Goal: Information Seeking & Learning: Obtain resource

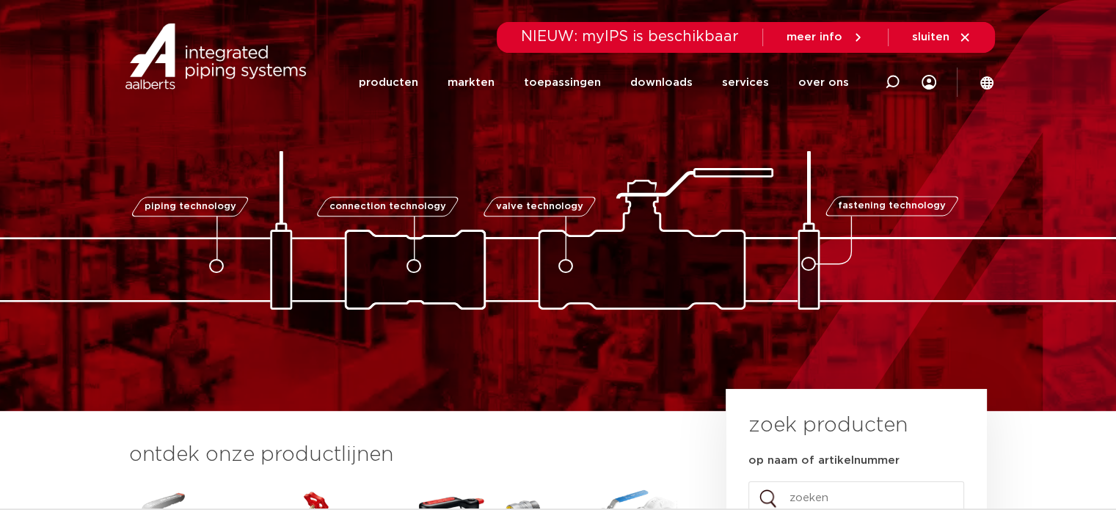
click at [876, 76] on div at bounding box center [892, 82] width 59 height 60
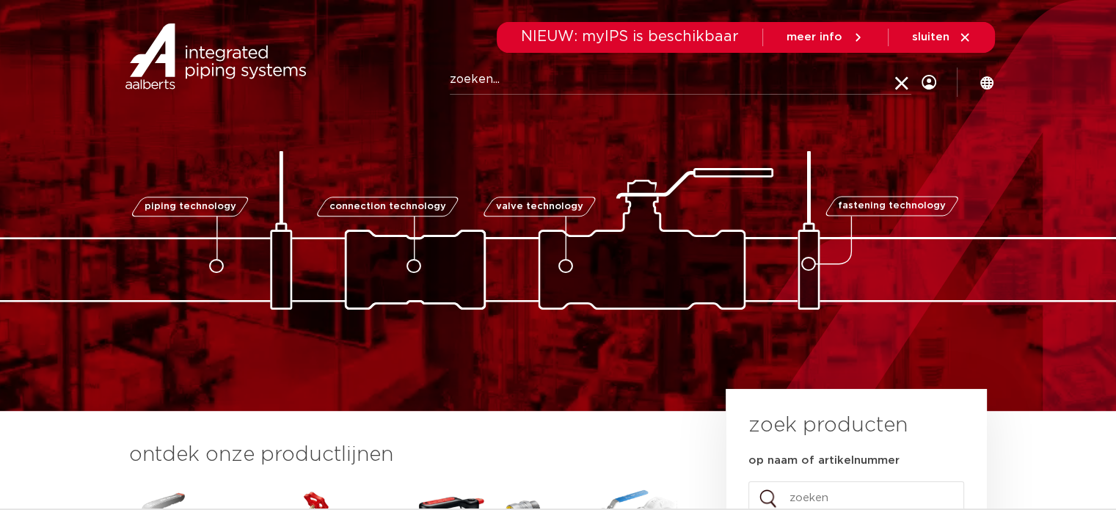
click at [570, 79] on input "Zoeken" at bounding box center [681, 79] width 462 height 29
type input "v"
click button "Zoeken" at bounding box center [0, 0] width 0 height 0
drag, startPoint x: 474, startPoint y: 74, endPoint x: 289, endPoint y: 48, distance: 186.8
click at [352, 70] on div "Zoeken v" at bounding box center [589, 81] width 682 height 65
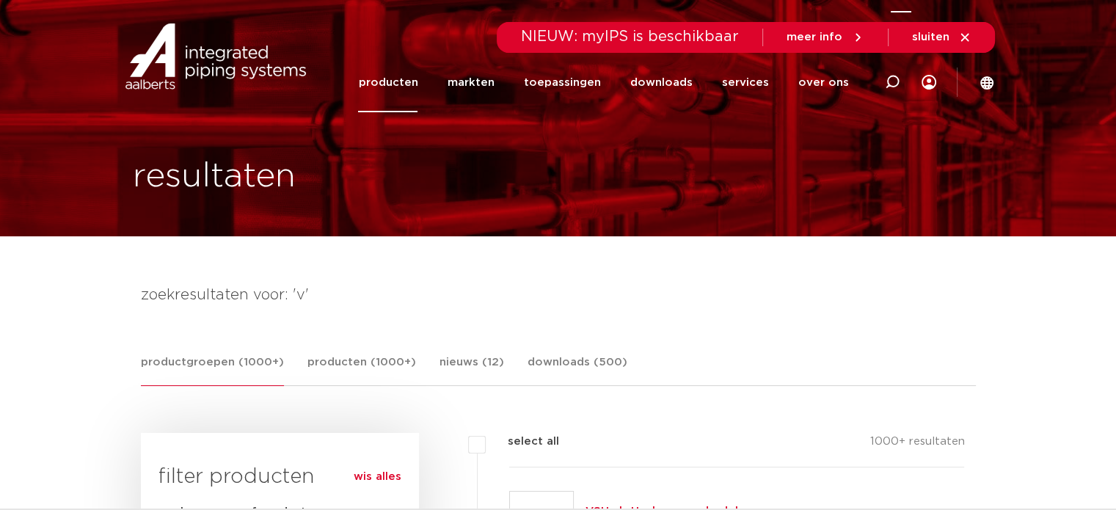
click at [891, 76] on icon at bounding box center [893, 82] width 18 height 18
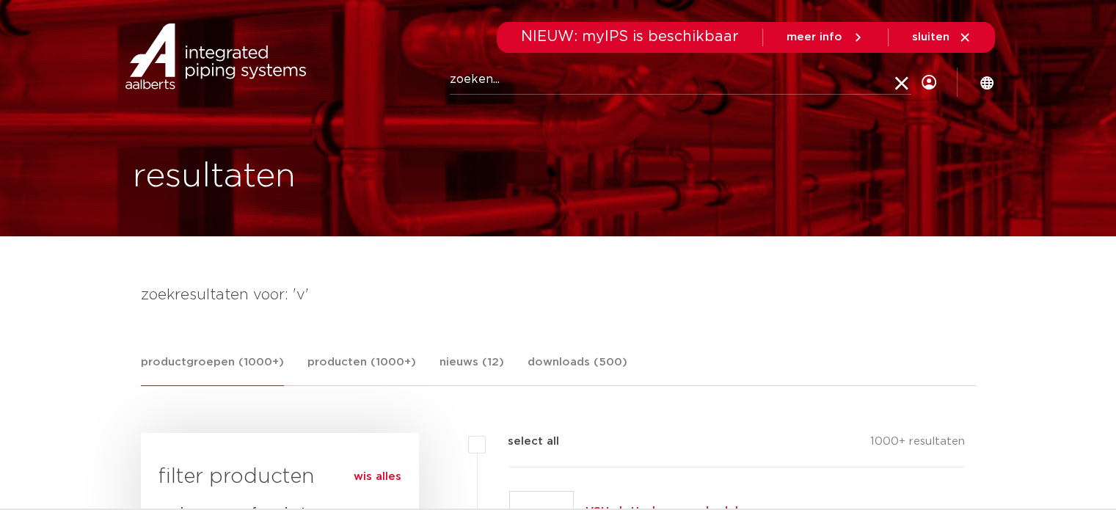
paste input "12345916"
type input "12345916"
click button "Zoeken" at bounding box center [0, 0] width 0 height 0
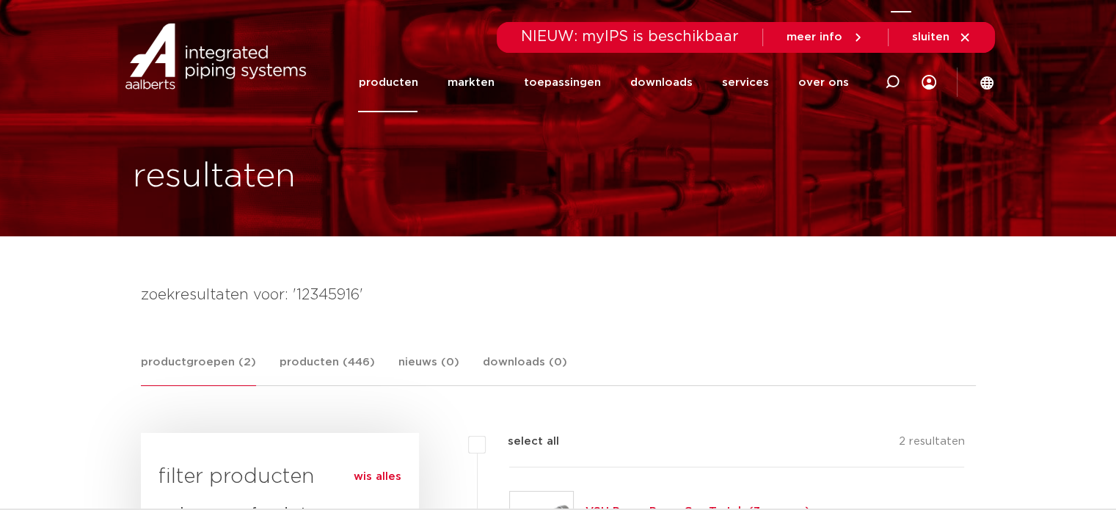
click at [888, 79] on icon at bounding box center [893, 82] width 18 height 18
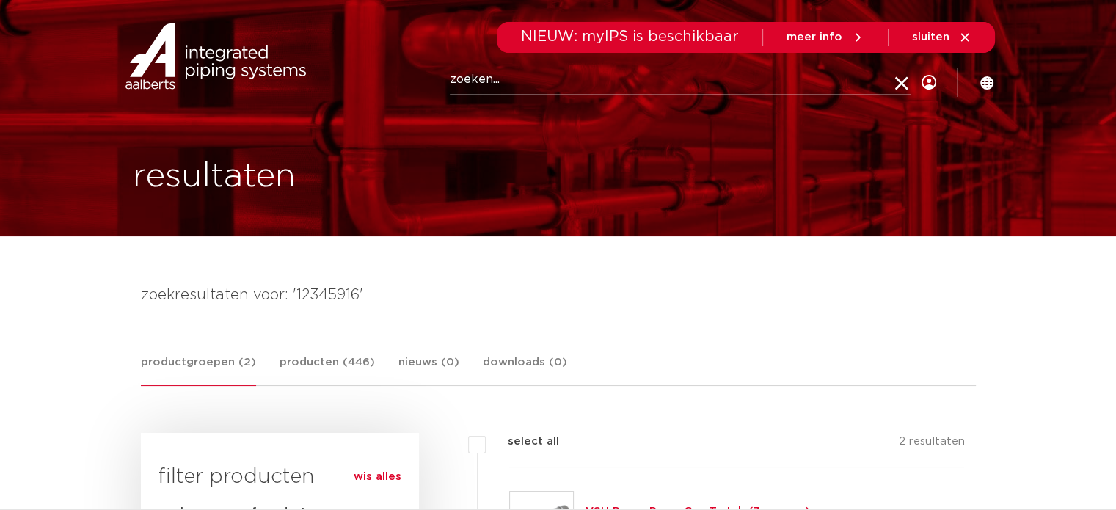
click at [490, 87] on input "Zoeken" at bounding box center [681, 79] width 462 height 29
paste input "123459126"
type input "123459126"
click button "Zoeken" at bounding box center [0, 0] width 0 height 0
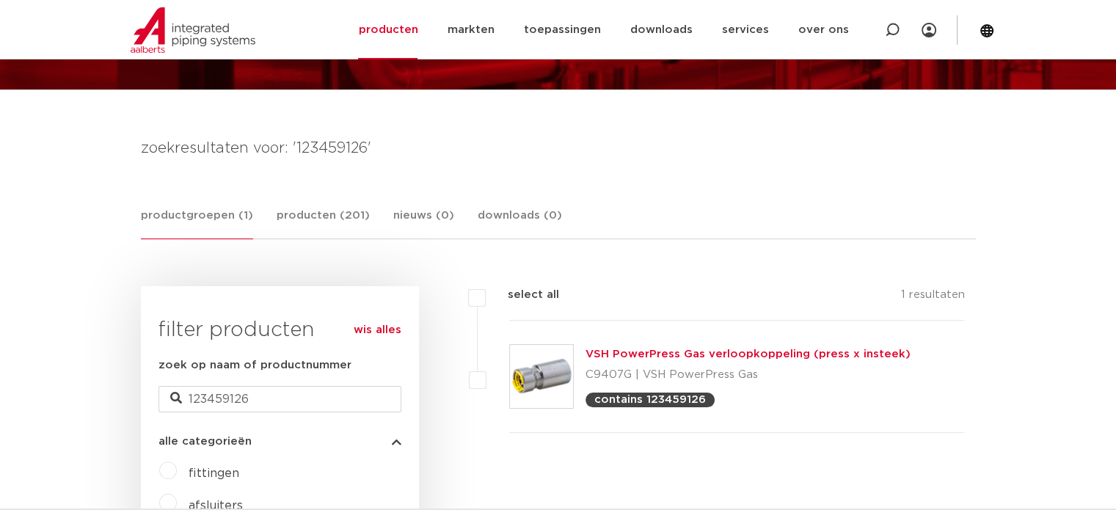
scroll to position [220, 0]
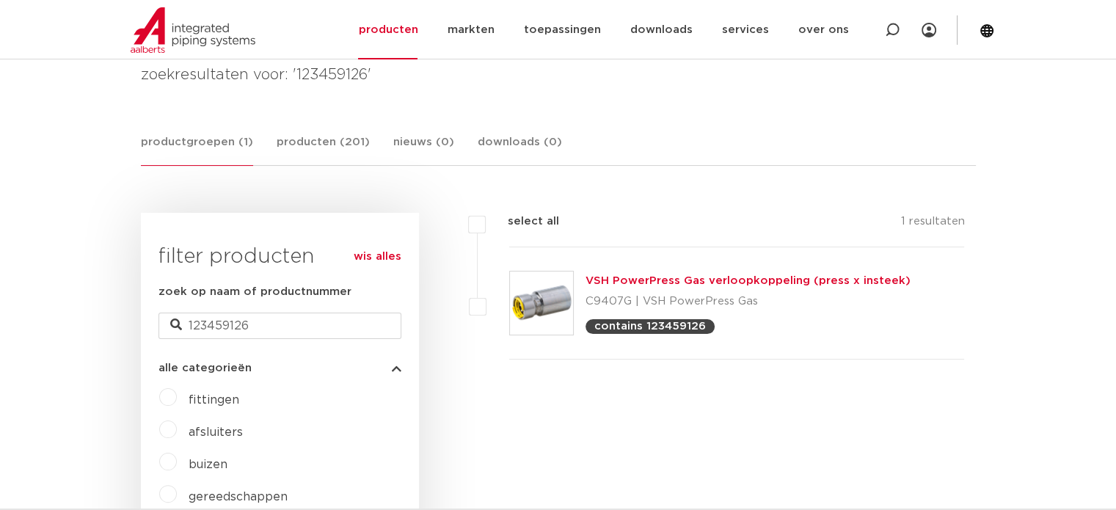
click at [650, 280] on link "VSH PowerPress Gas verloopkoppeling (press x insteek)" at bounding box center [748, 280] width 325 height 11
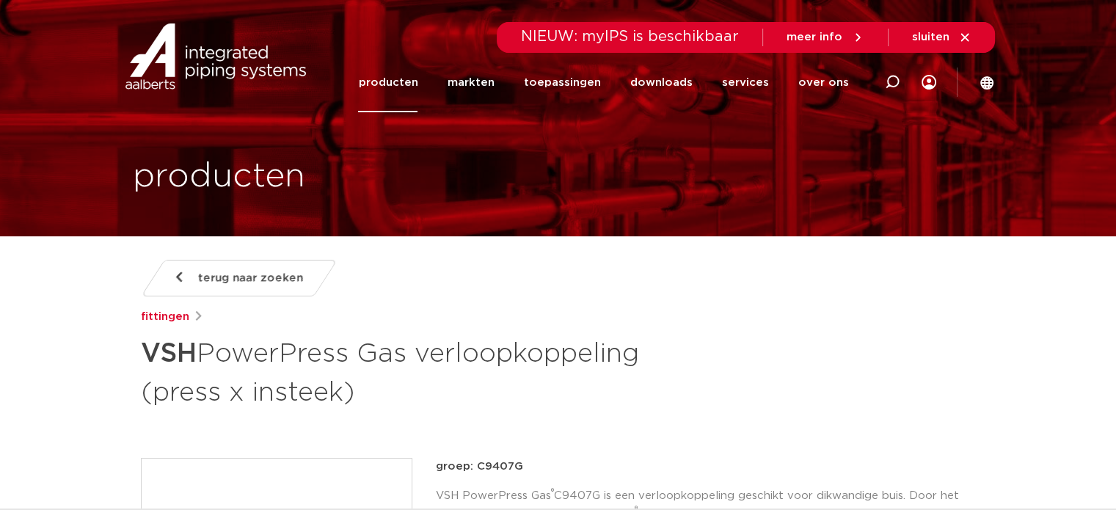
drag, startPoint x: 892, startPoint y: 79, endPoint x: 826, endPoint y: 92, distance: 68.1
click at [892, 79] on icon at bounding box center [892, 82] width 15 height 15
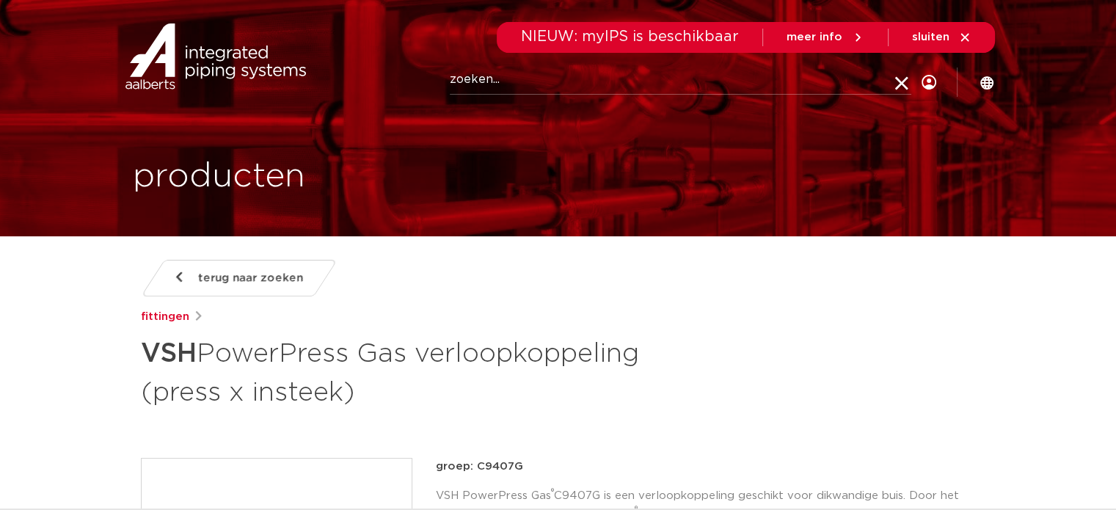
click at [498, 78] on input "Zoeken" at bounding box center [681, 79] width 462 height 29
paste input "123459114"
type input "123459114"
click button "Zoeken" at bounding box center [0, 0] width 0 height 0
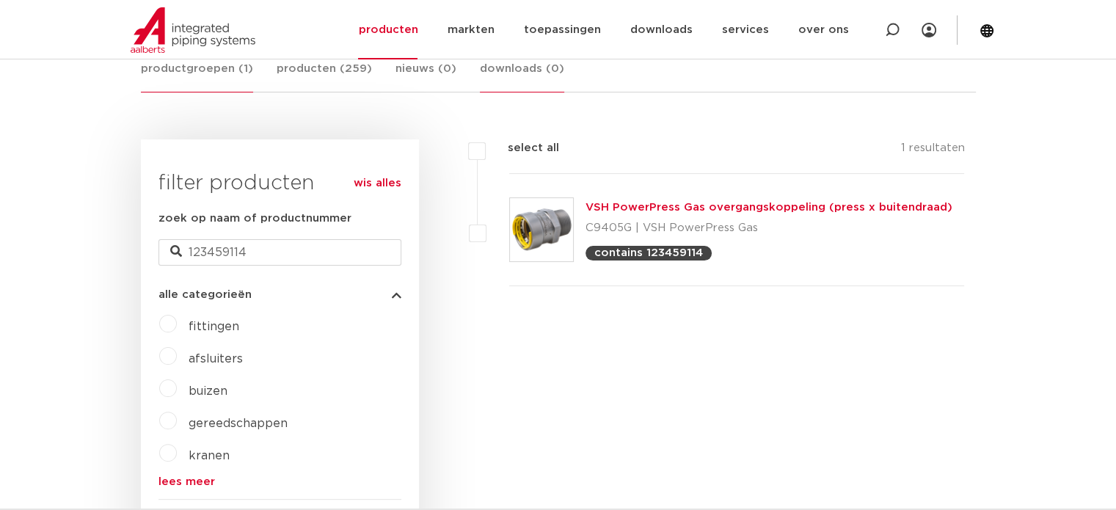
drag, startPoint x: 895, startPoint y: 29, endPoint x: 514, endPoint y: 88, distance: 385.5
click at [895, 29] on icon at bounding box center [892, 30] width 15 height 15
paste input "177050020E01"
type input "177050020E01"
click button "Zoeken" at bounding box center [0, 0] width 0 height 0
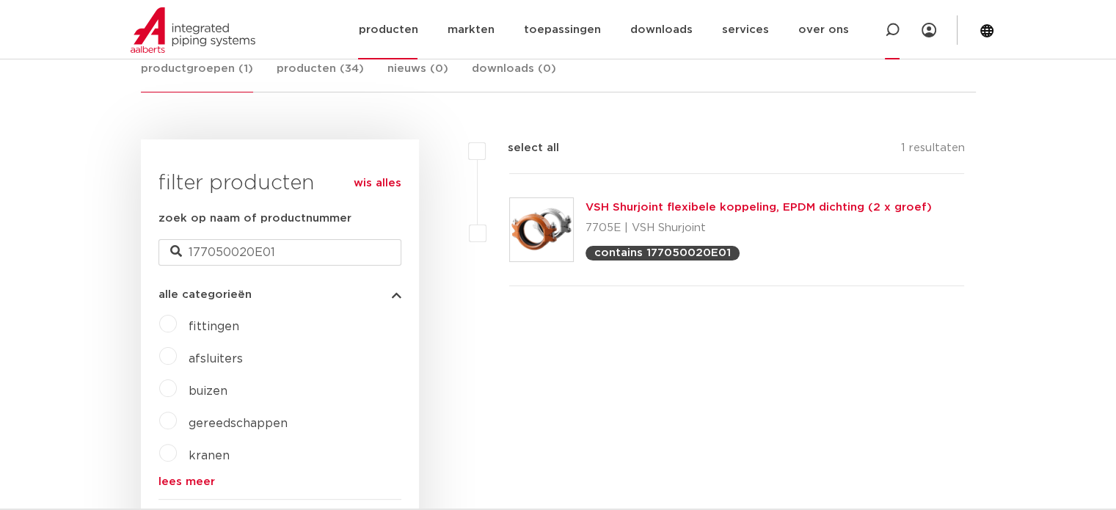
click at [889, 29] on icon at bounding box center [892, 30] width 15 height 15
paste input "177050025E01"
type input "177050025E01"
click button "Zoeken" at bounding box center [0, 0] width 0 height 0
click at [628, 206] on link "VSH Shurjoint flexibele koppeling, EPDM dichting (2 x groef)" at bounding box center [759, 207] width 346 height 11
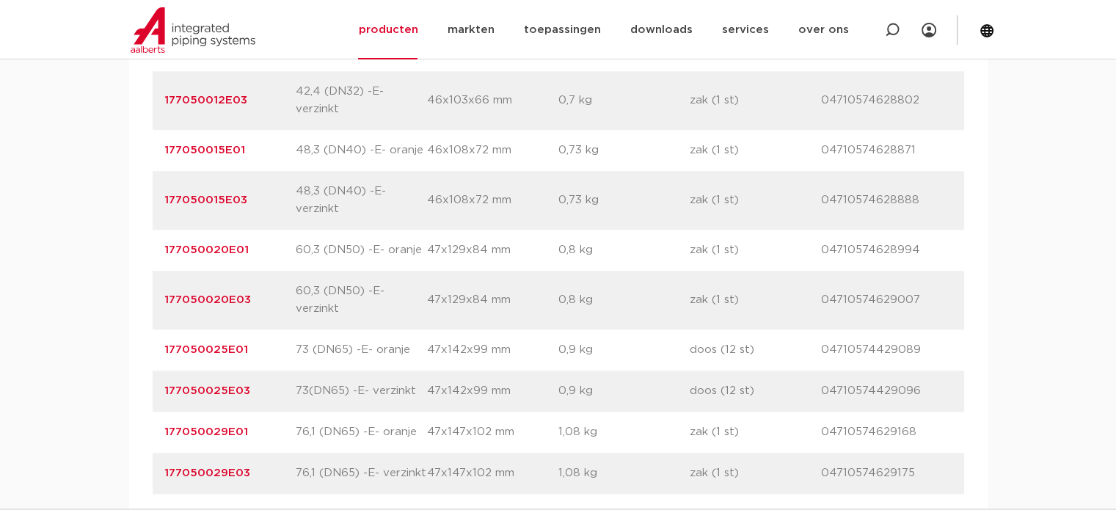
scroll to position [1248, 0]
click at [211, 346] on link "177050025E01" at bounding box center [206, 348] width 84 height 11
click at [211, 344] on link "177050025E01" at bounding box center [206, 348] width 84 height 11
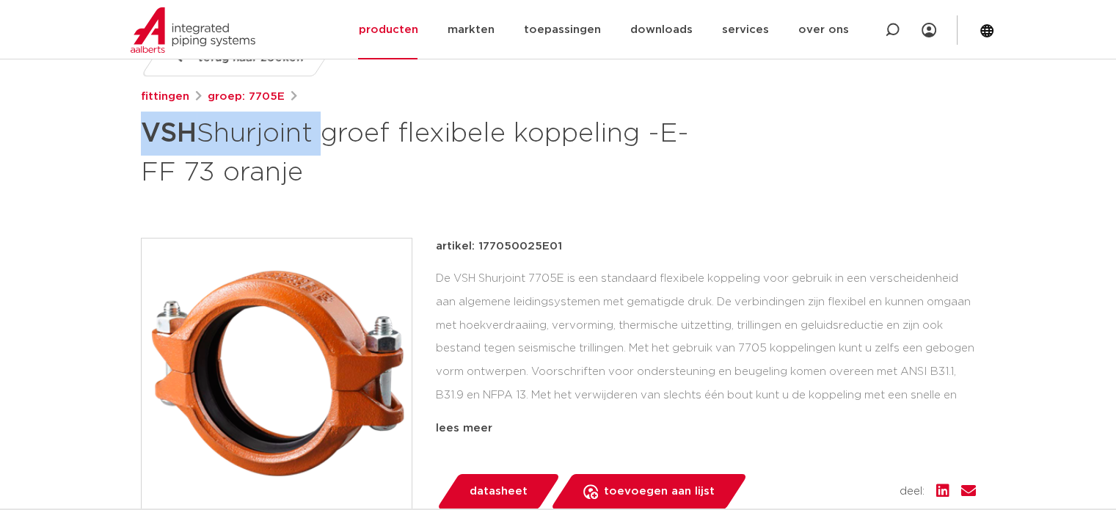
drag, startPoint x: 567, startPoint y: 248, endPoint x: 470, endPoint y: 246, distance: 96.2
click at [470, 246] on div "artikel: 177050025E01" at bounding box center [706, 247] width 540 height 18
click at [578, 246] on div "artikel: 177050025E01" at bounding box center [706, 247] width 540 height 18
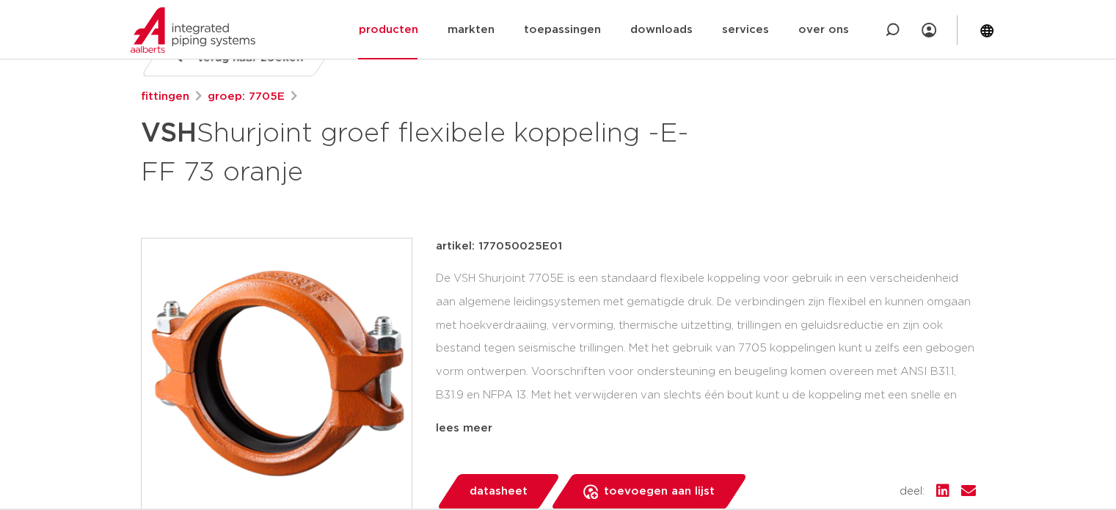
click at [524, 255] on div "artikel: 177050025E01 De VSH Shurjoint 7705E is een standaard flexibele koppeli…" at bounding box center [706, 338] width 540 height 200
click at [523, 244] on p "artikel: 177050025E01" at bounding box center [499, 247] width 126 height 18
copy p "177050025E01"
drag, startPoint x: 895, startPoint y: 32, endPoint x: 537, endPoint y: 57, distance: 359.0
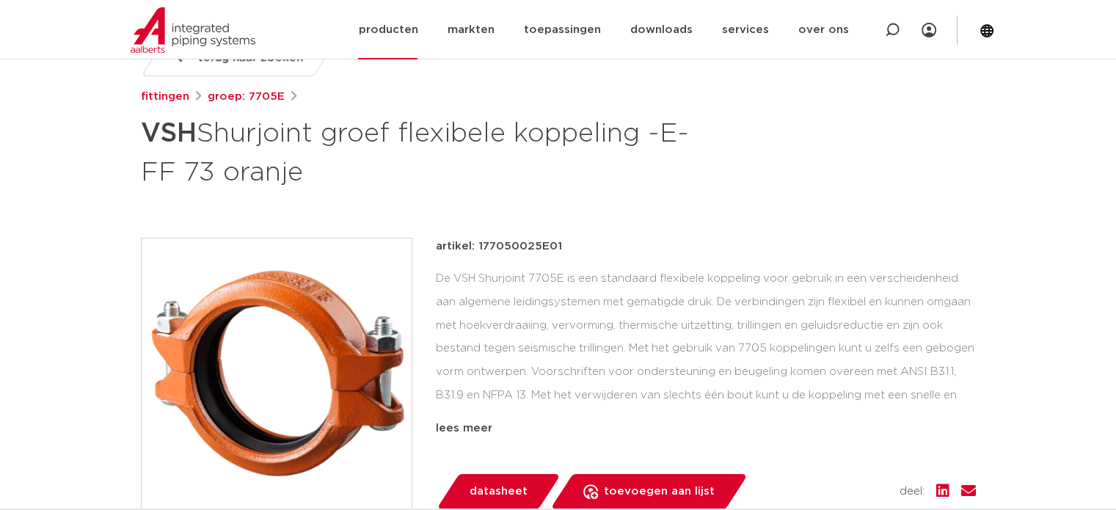
click at [895, 32] on icon at bounding box center [892, 30] width 15 height 15
paste input "177050025E01"
type input "177050025E01"
click button "Zoeken" at bounding box center [0, 0] width 0 height 0
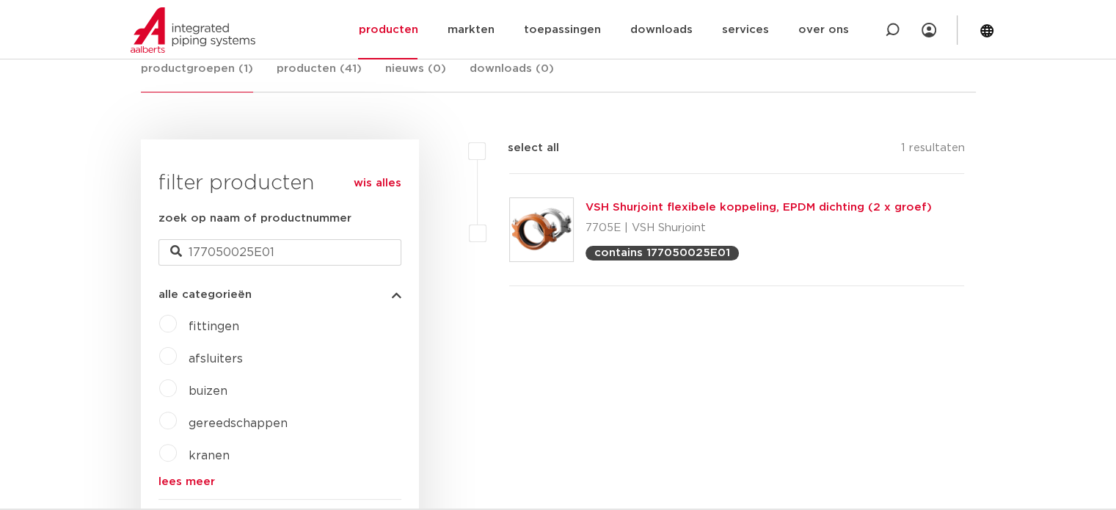
click at [678, 208] on link "VSH Shurjoint flexibele koppeling, EPDM dichting (2 x groef)" at bounding box center [759, 207] width 346 height 11
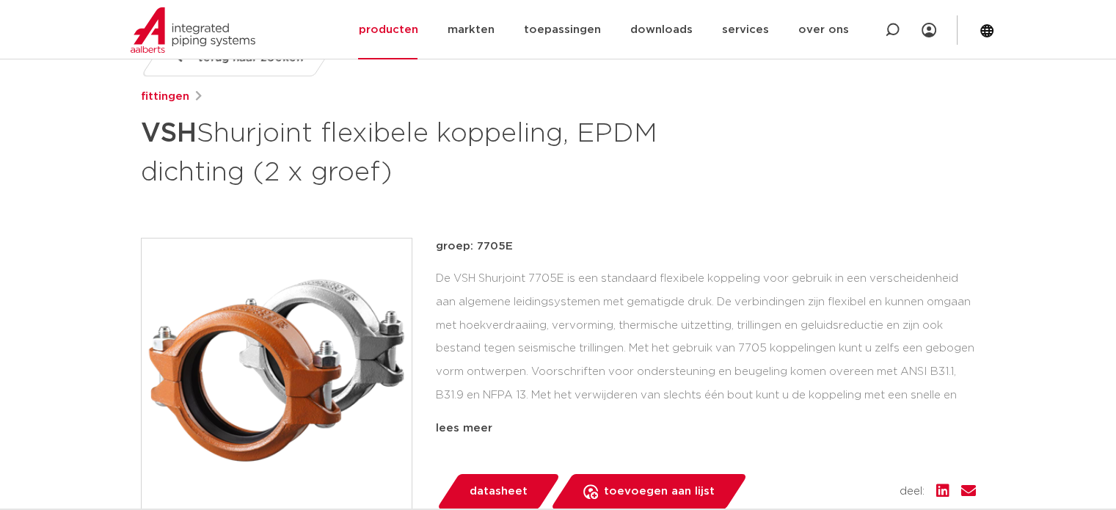
scroll to position [220, 0]
click at [196, 28] on img at bounding box center [193, 30] width 125 height 46
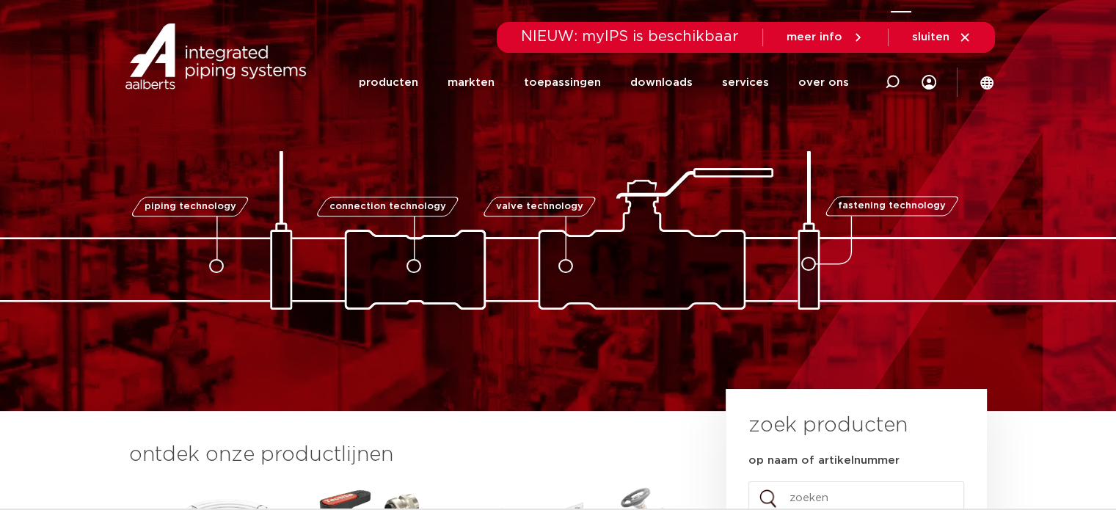
click at [893, 77] on icon at bounding box center [892, 82] width 15 height 15
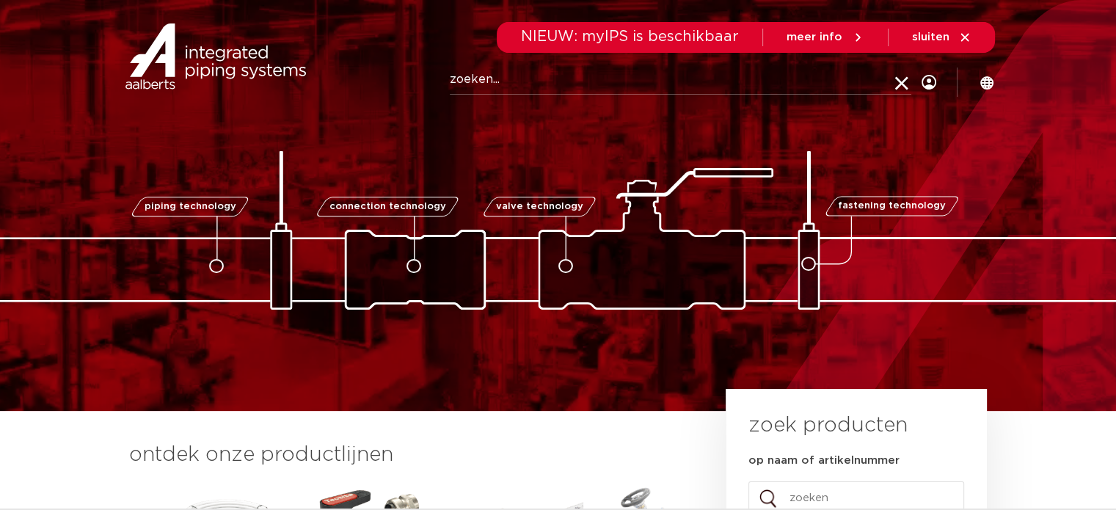
click at [461, 81] on input "Zoeken" at bounding box center [681, 79] width 462 height 29
type input "0498267"
click button "Zoeken" at bounding box center [0, 0] width 0 height 0
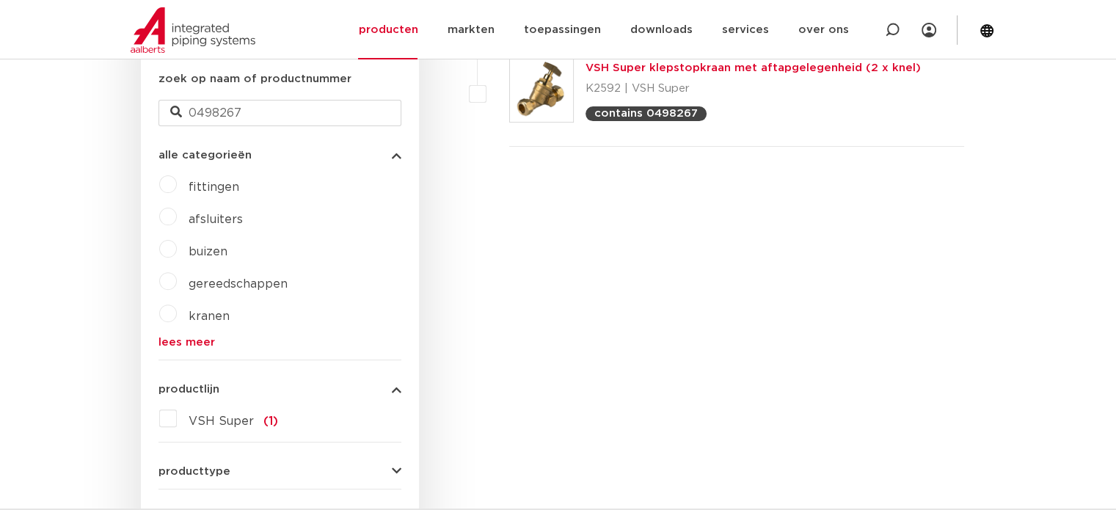
scroll to position [360, 0]
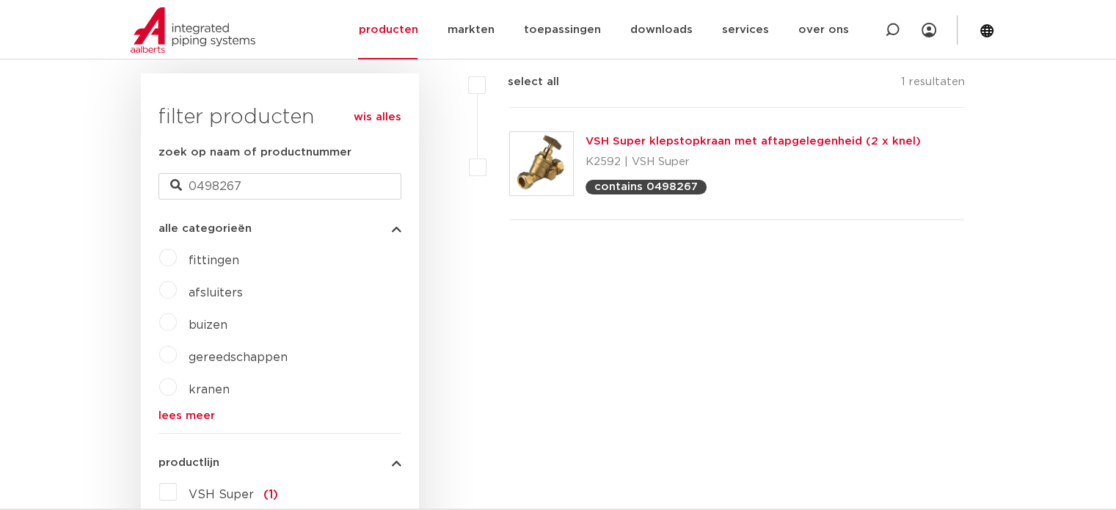
click at [596, 134] on div "VSH Super klepstopkraan met aftapgelegenheid (2 x knel) K2592 | VSH Super conta…" at bounding box center [753, 164] width 335 height 62
click at [636, 137] on link "VSH Super klepstopkraan met aftapgelegenheid (2 x knel)" at bounding box center [753, 141] width 335 height 11
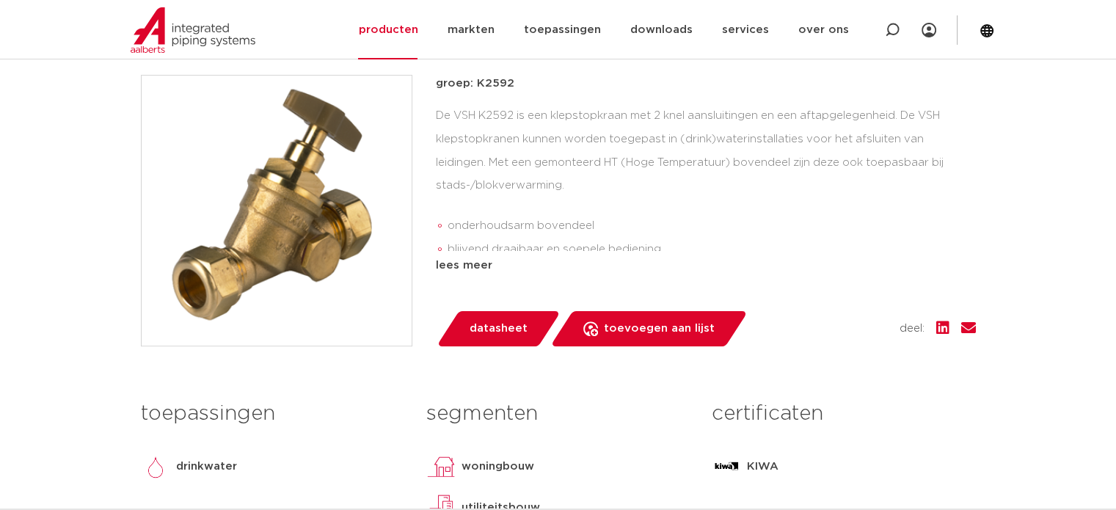
scroll to position [367, 0]
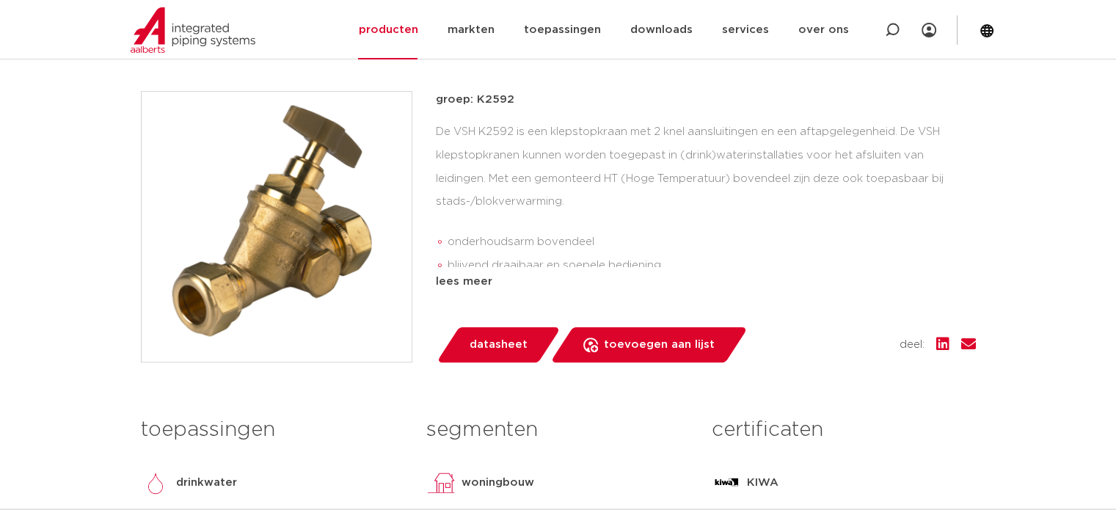
click at [506, 344] on span "datasheet" at bounding box center [499, 344] width 58 height 23
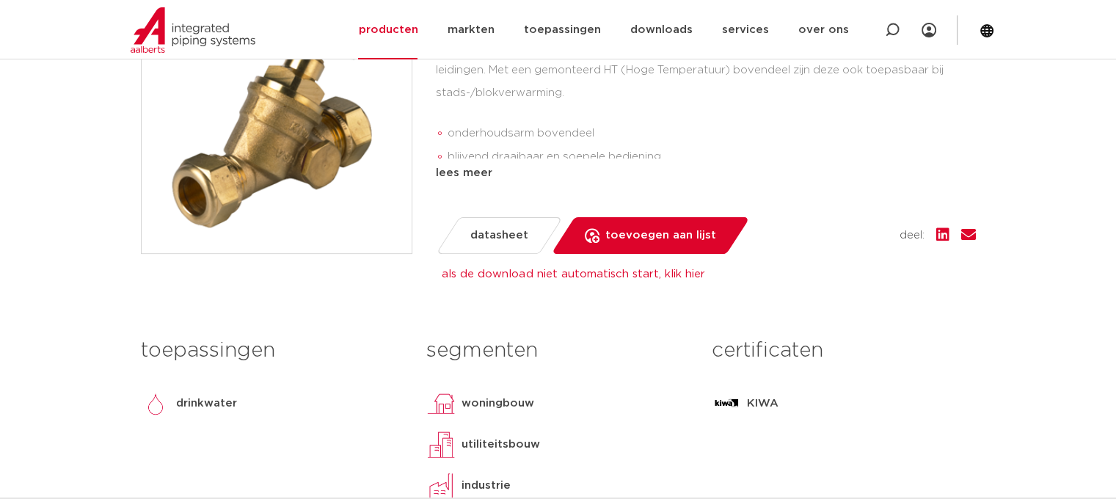
scroll to position [520, 0]
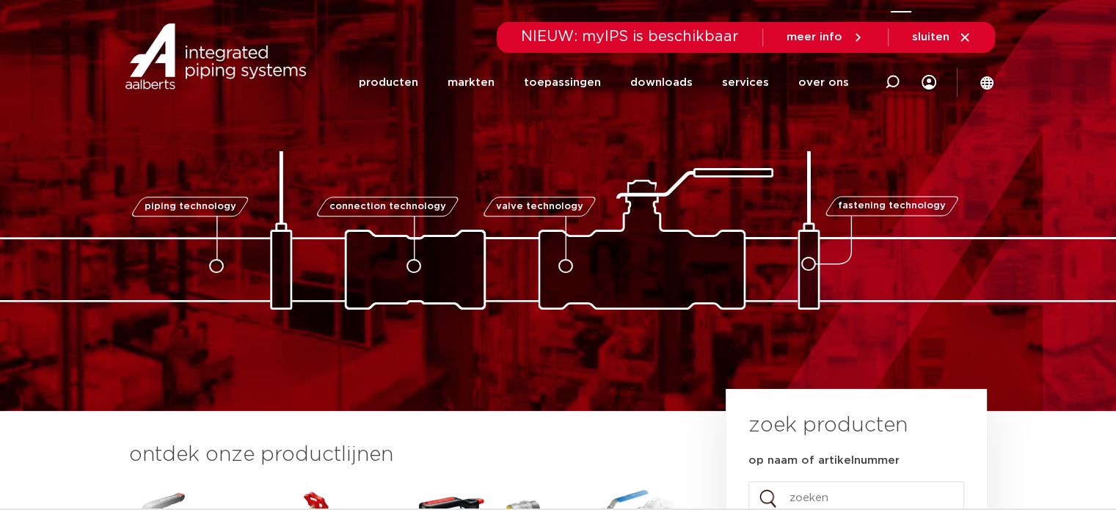
click at [898, 82] on icon at bounding box center [893, 82] width 18 height 18
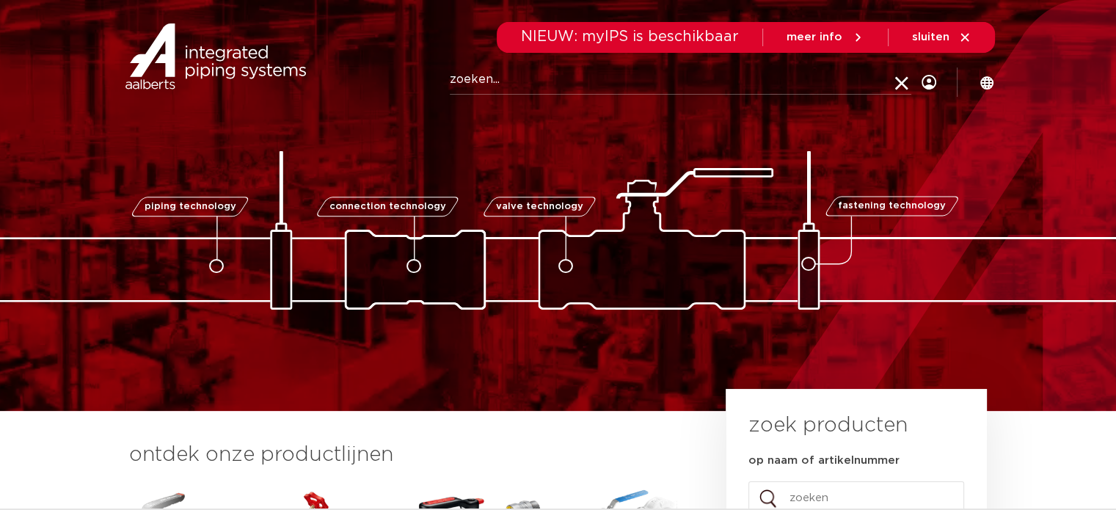
paste input "123460703"
type input "123460703"
click button "Zoeken" at bounding box center [0, 0] width 0 height 0
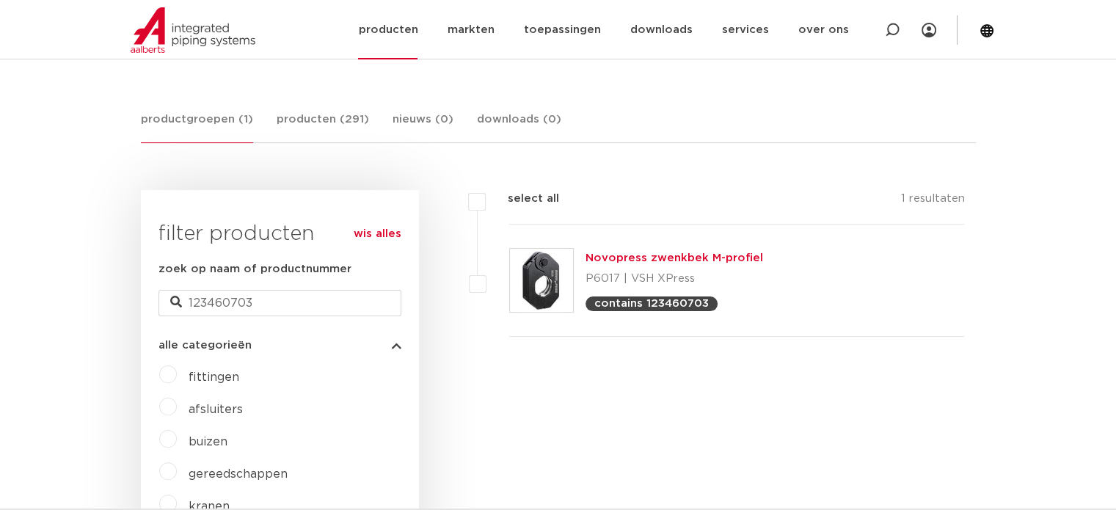
drag, startPoint x: 873, startPoint y: 32, endPoint x: 889, endPoint y: 29, distance: 16.4
click at [873, 32] on div at bounding box center [892, 29] width 59 height 59
click at [889, 29] on div at bounding box center [899, 29] width 21 height 65
click at [896, 31] on icon at bounding box center [893, 30] width 18 height 18
paste input "123460702"
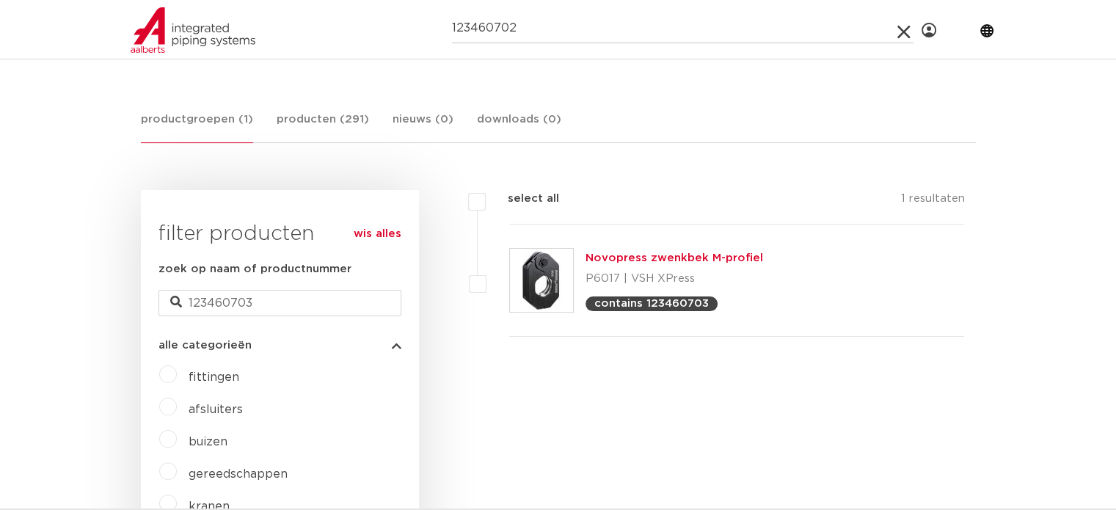
type input "123460702"
click button "Zoeken" at bounding box center [0, 0] width 0 height 0
drag, startPoint x: 893, startPoint y: 26, endPoint x: 737, endPoint y: 23, distance: 156.3
click at [893, 26] on icon at bounding box center [892, 30] width 15 height 15
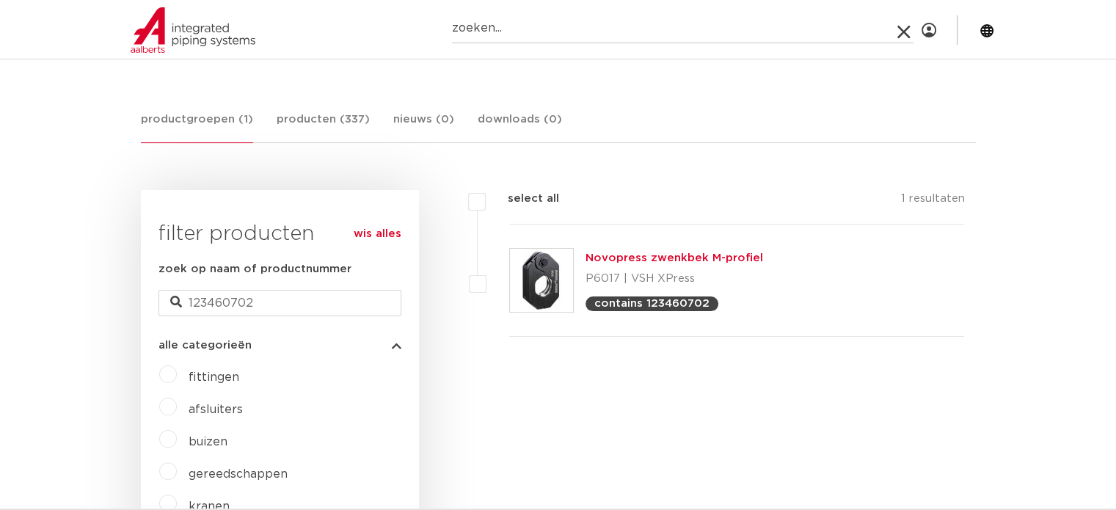
paste input "123460698"
type input "123460698"
click button "Zoeken" at bounding box center [0, 0] width 0 height 0
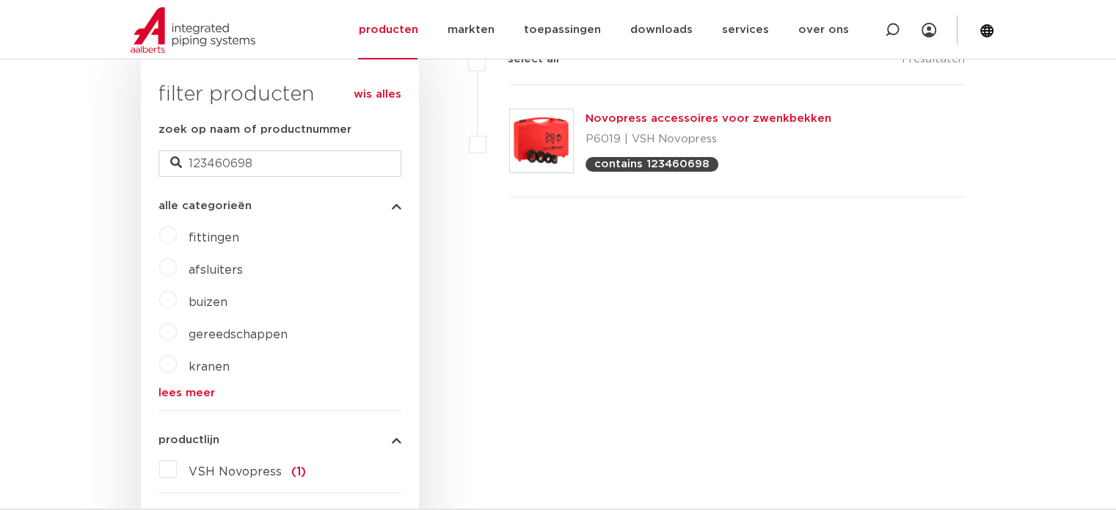
click at [641, 116] on link "Novopress accessoires voor zwenkbekken" at bounding box center [709, 118] width 246 height 11
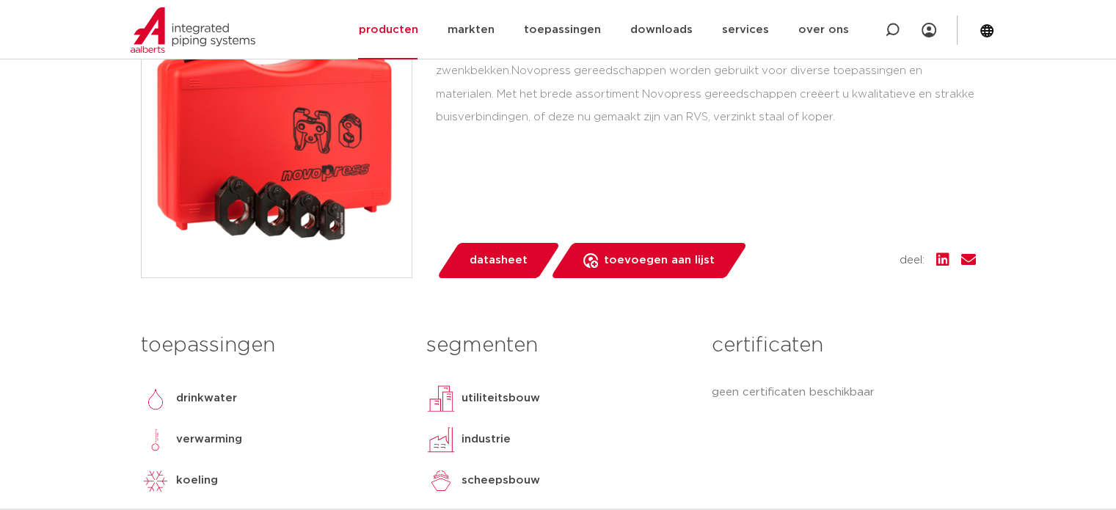
scroll to position [440, 0]
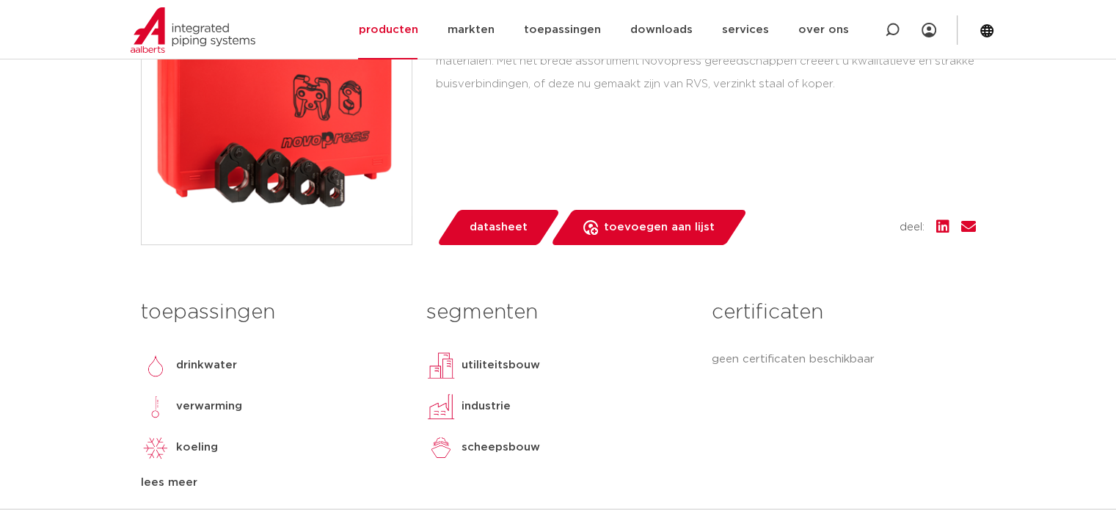
click at [506, 218] on span "datasheet" at bounding box center [499, 227] width 58 height 23
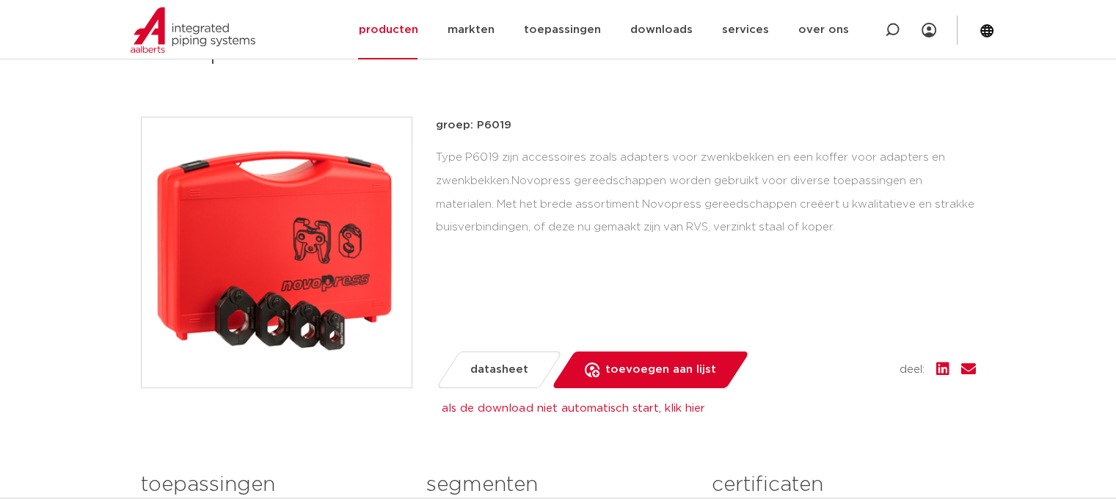
scroll to position [323, 0]
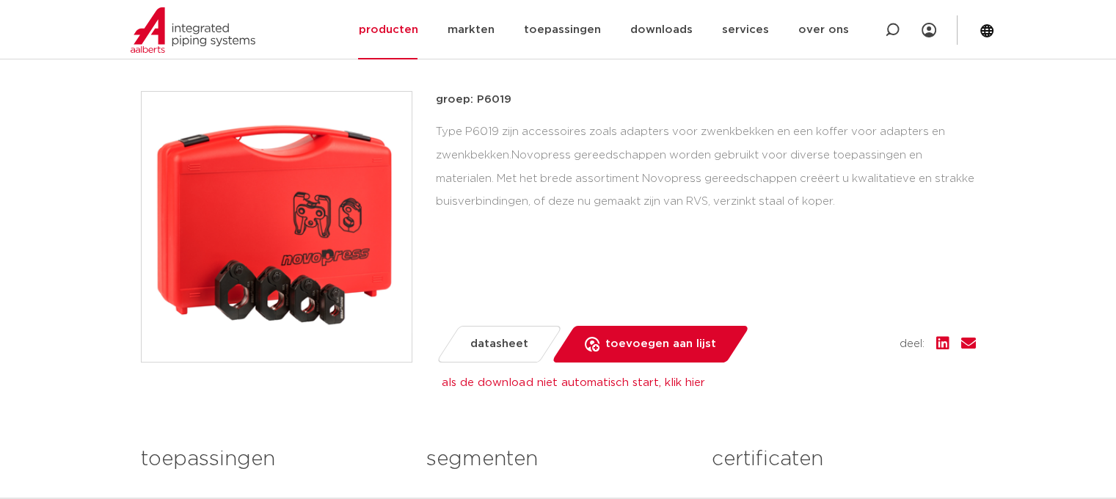
click at [509, 343] on span "datasheet" at bounding box center [499, 343] width 58 height 23
click at [508, 352] on span "datasheet" at bounding box center [499, 343] width 58 height 23
click at [505, 343] on span "datasheet" at bounding box center [499, 343] width 58 height 23
click at [503, 340] on span "datasheet" at bounding box center [499, 343] width 58 height 23
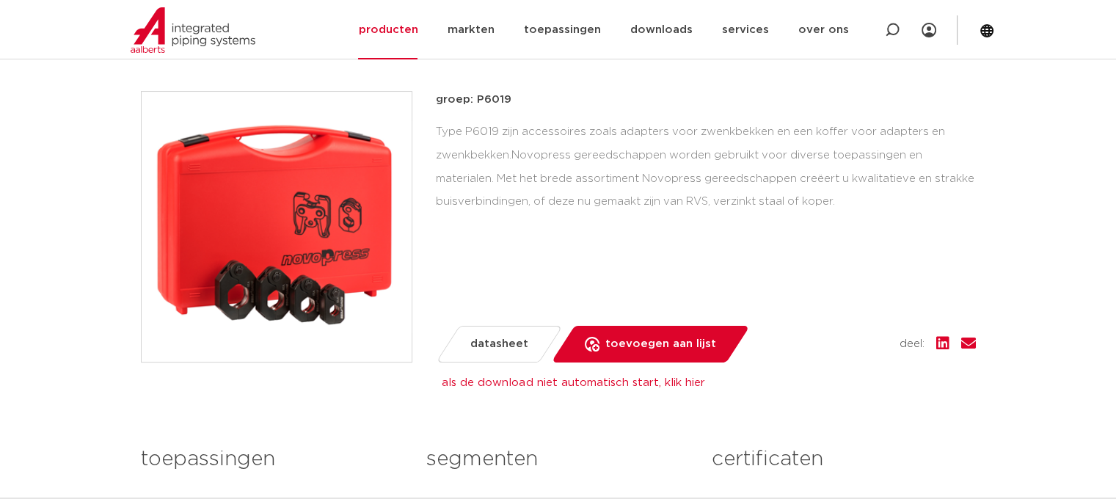
click at [503, 340] on span "datasheet" at bounding box center [499, 343] width 58 height 23
click at [486, 346] on span "datasheet" at bounding box center [499, 343] width 58 height 23
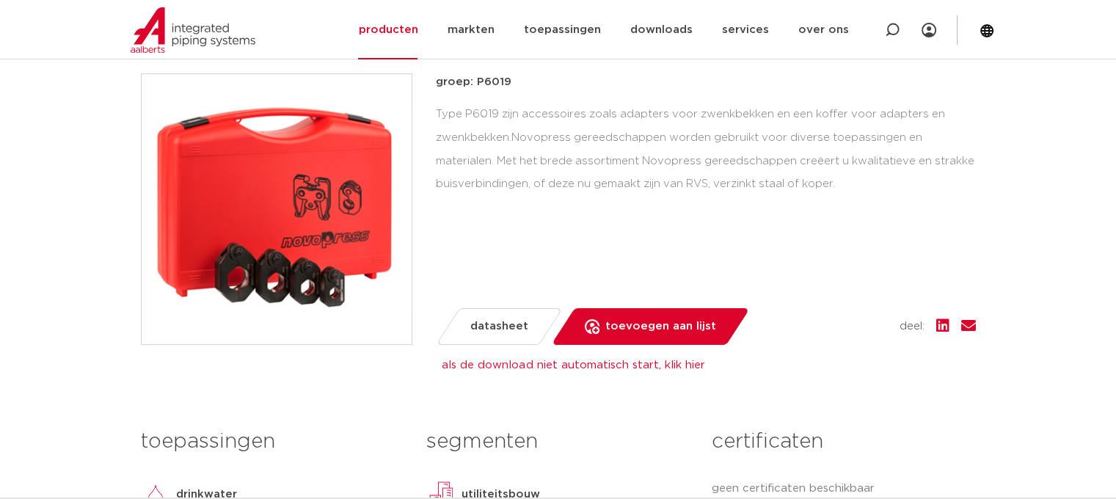
scroll to position [543, 0]
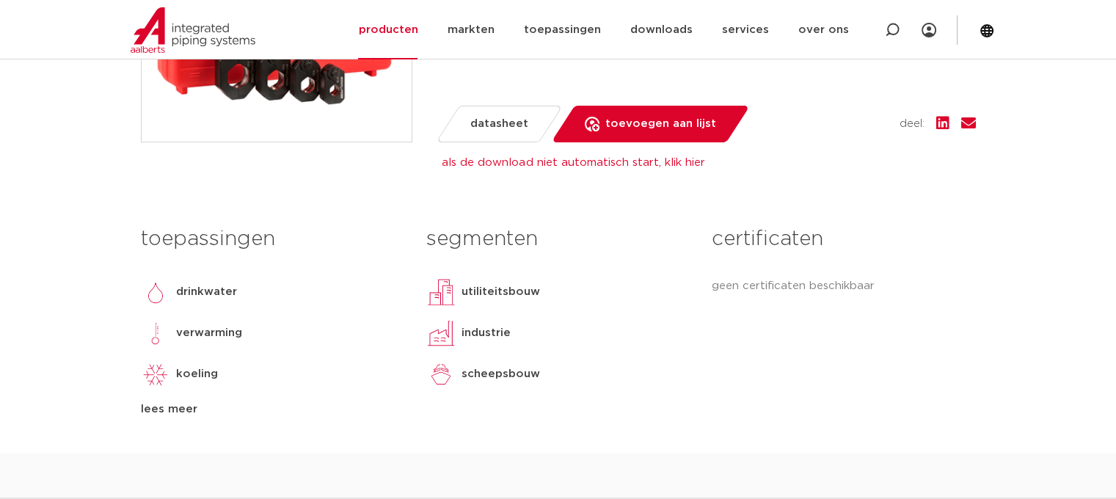
click at [478, 125] on span "datasheet" at bounding box center [499, 123] width 58 height 23
click at [513, 154] on div "als de download niet automatisch start, klik hier PDF generatie is niet gelukt,…" at bounding box center [859, 163] width 835 height 18
click at [509, 164] on link "als de download niet automatisch start, klik hier" at bounding box center [573, 162] width 263 height 11
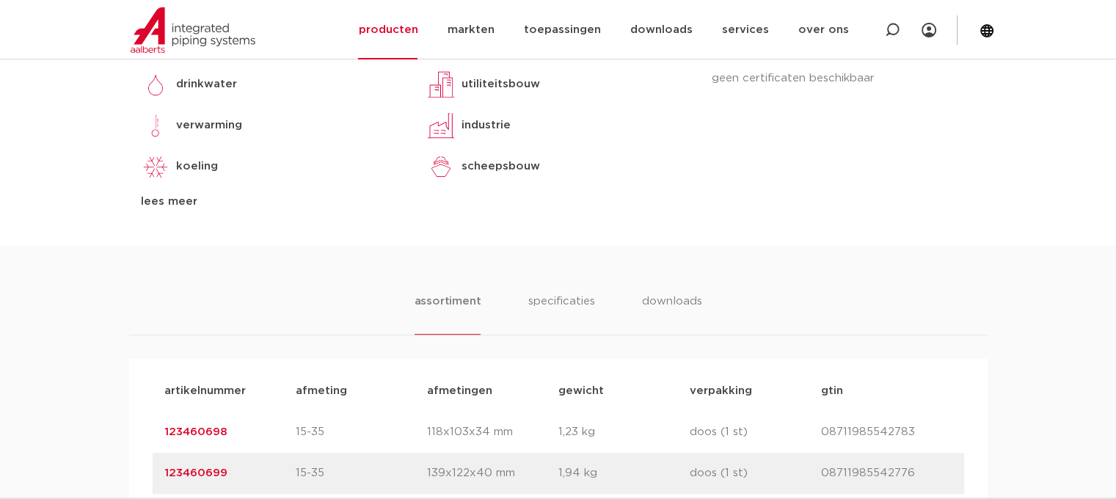
scroll to position [837, 0]
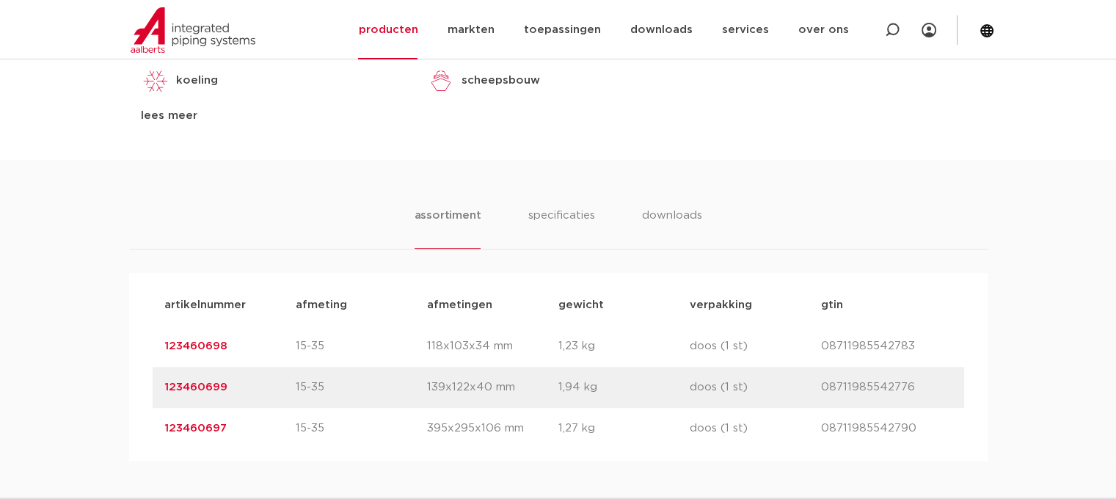
click at [203, 343] on link "123460698" at bounding box center [195, 346] width 63 height 11
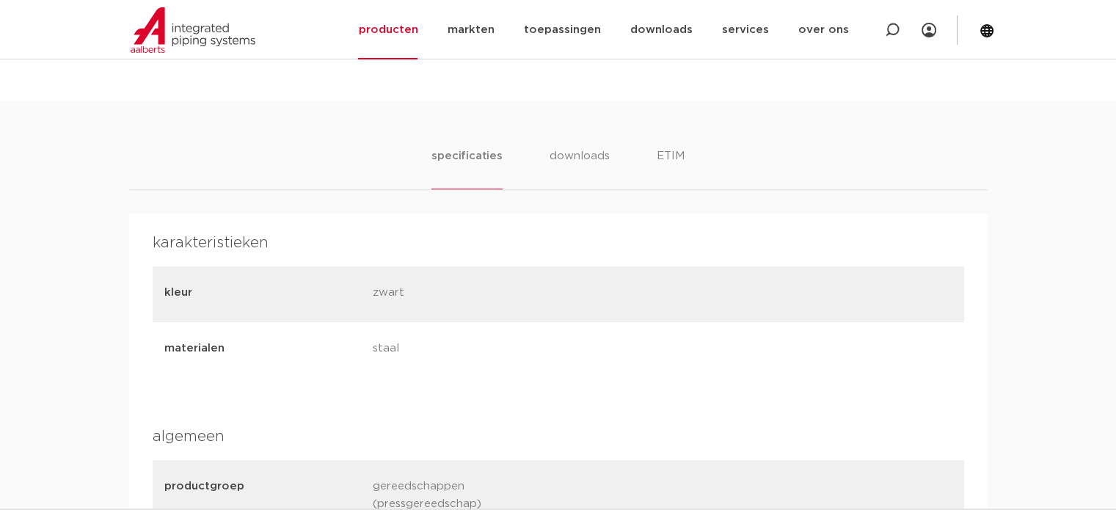
scroll to position [881, 0]
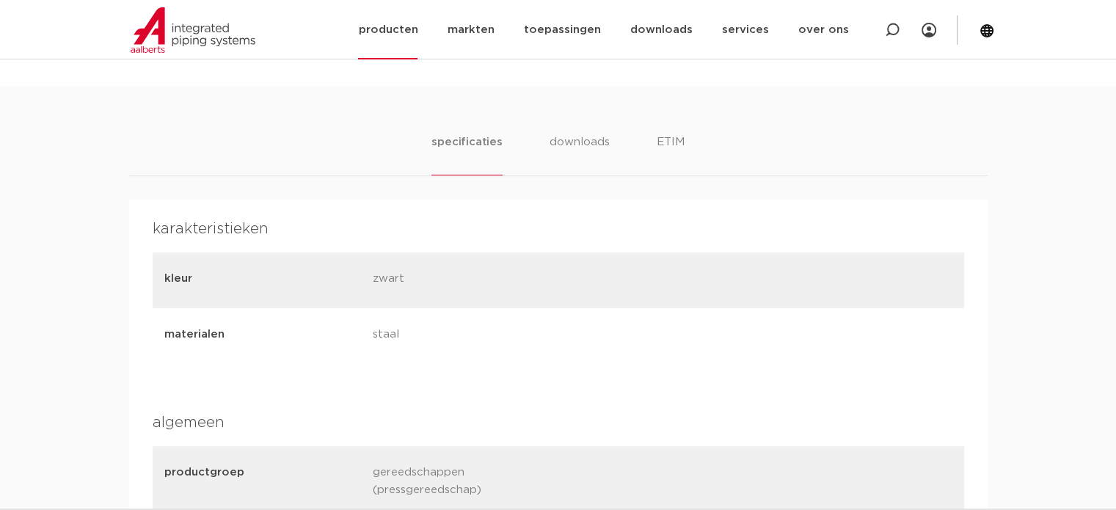
click at [904, 27] on div at bounding box center [892, 29] width 59 height 59
paste input "123460698"
type input "123460698"
click button "Zoeken" at bounding box center [0, 0] width 0 height 0
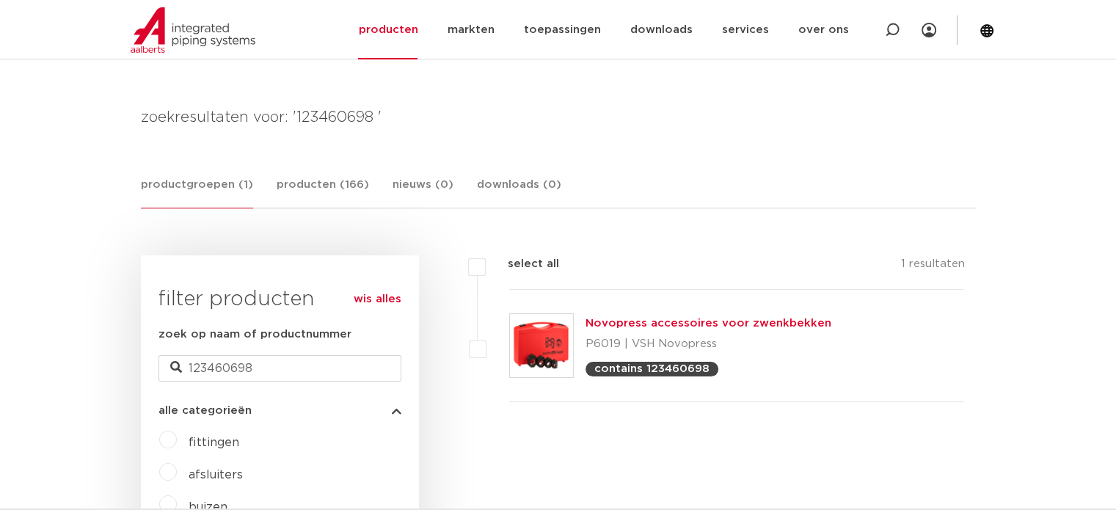
scroll to position [232, 0]
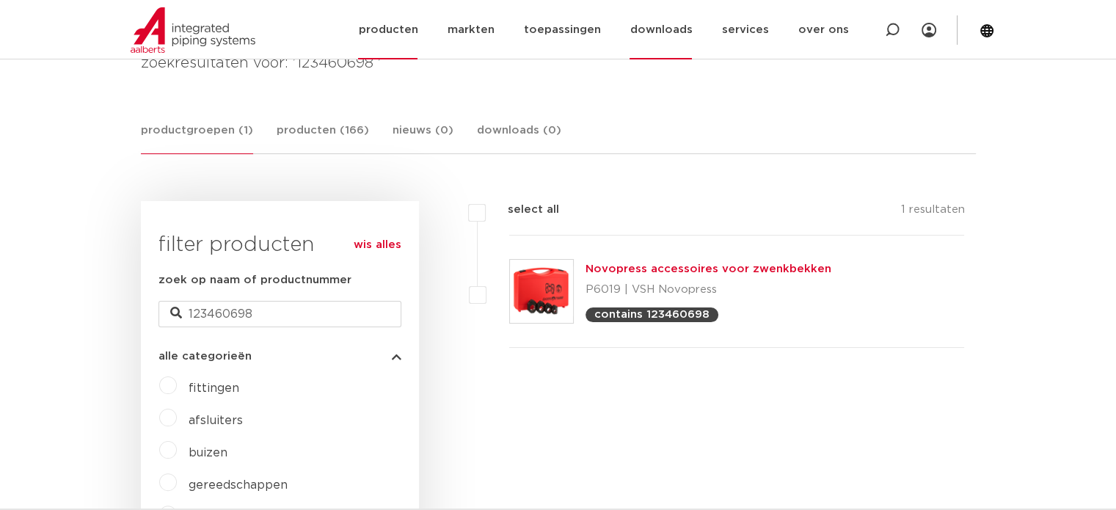
click at [690, 28] on link "downloads" at bounding box center [661, 29] width 62 height 59
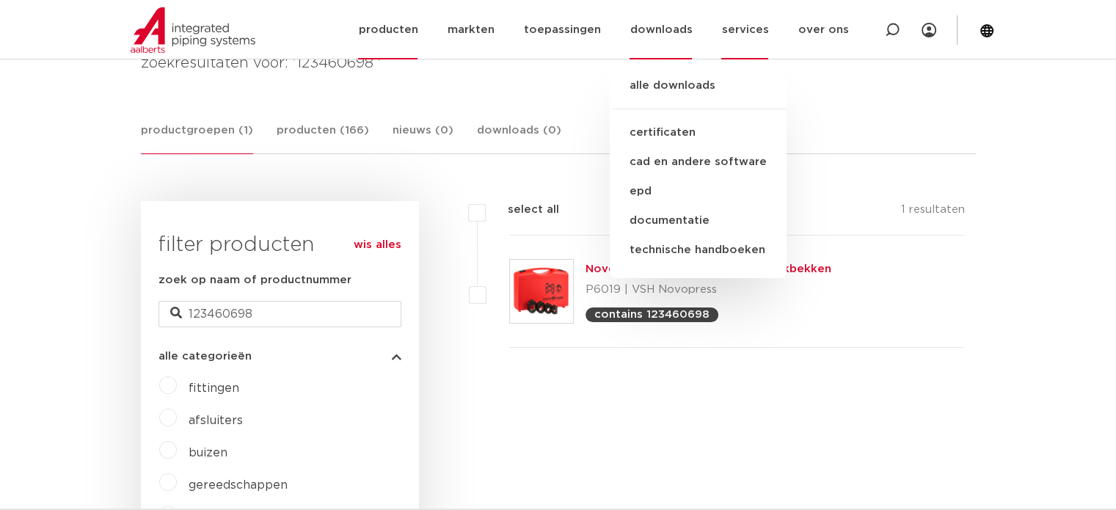
click at [765, 29] on link "services" at bounding box center [744, 29] width 47 height 59
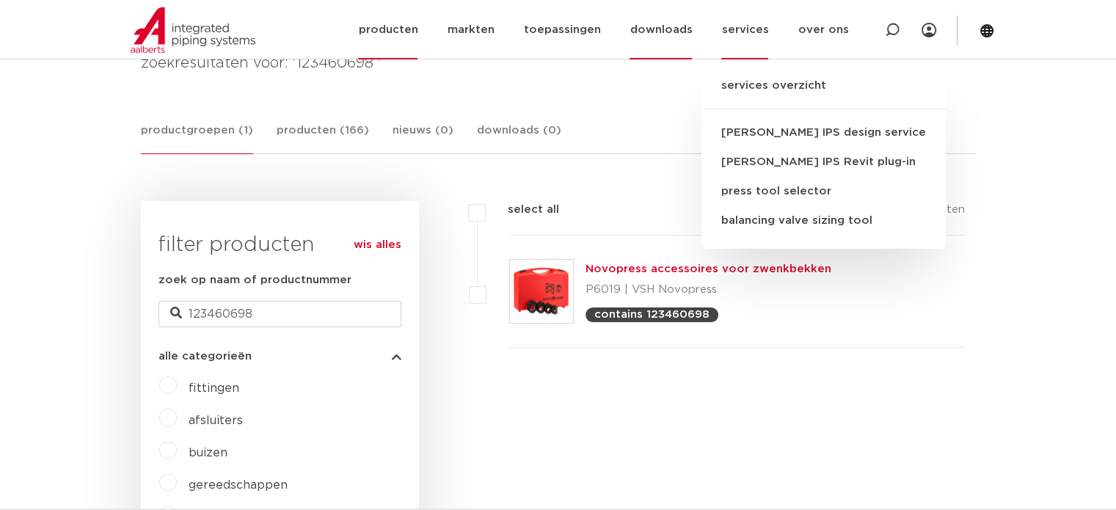
click at [661, 32] on link "downloads" at bounding box center [661, 29] width 62 height 59
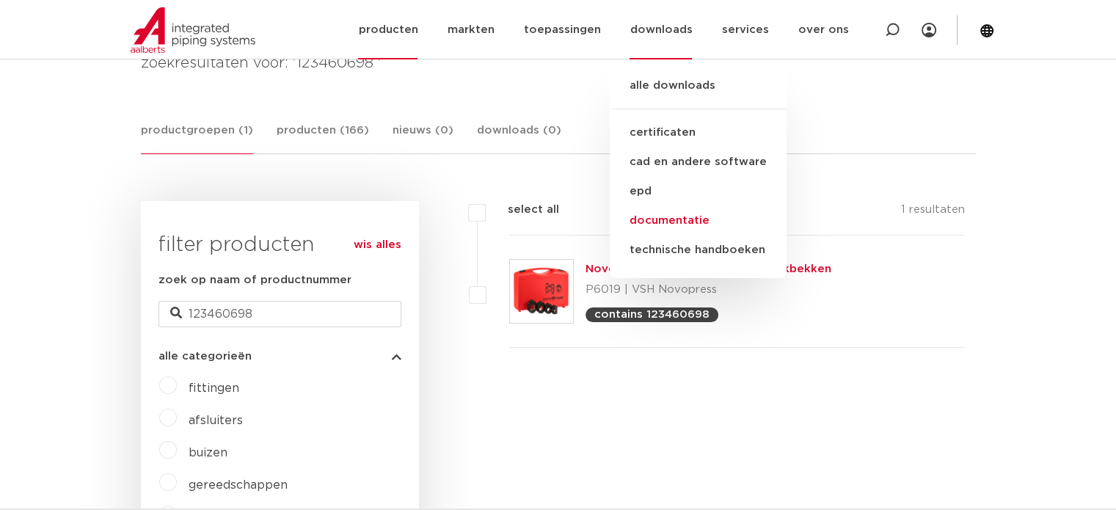
scroll to position [379, 0]
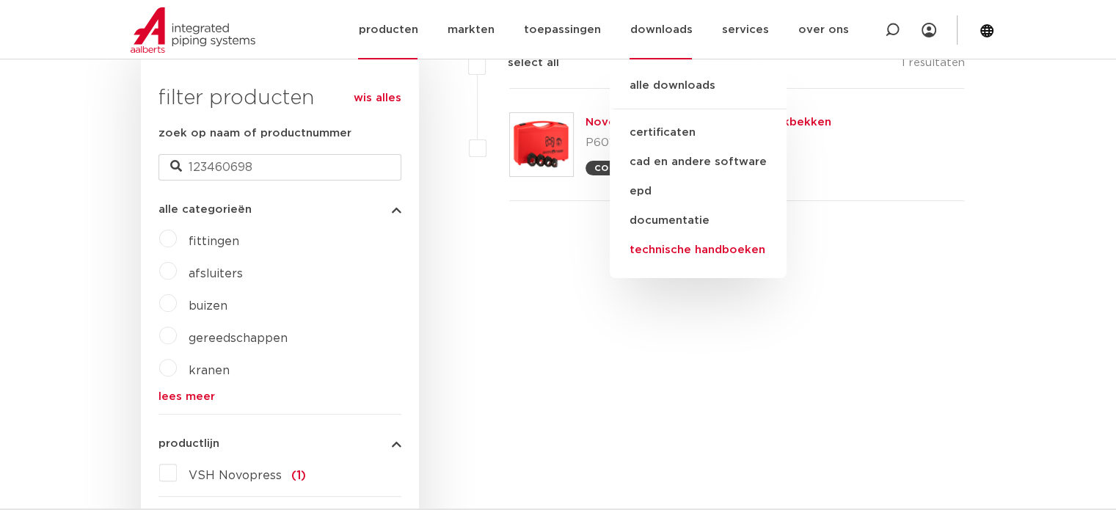
click at [692, 254] on link "technische handboeken" at bounding box center [698, 250] width 177 height 29
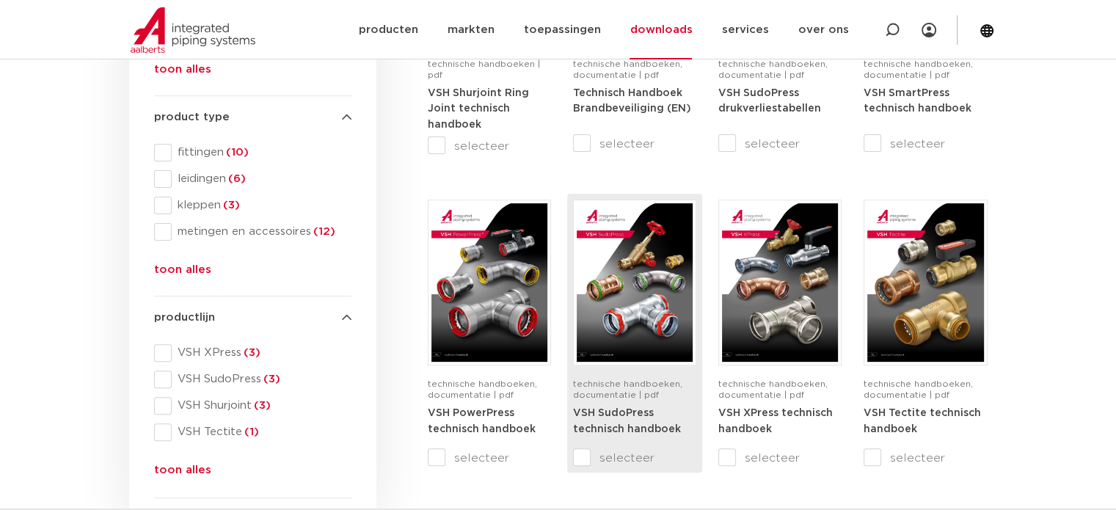
scroll to position [440, 0]
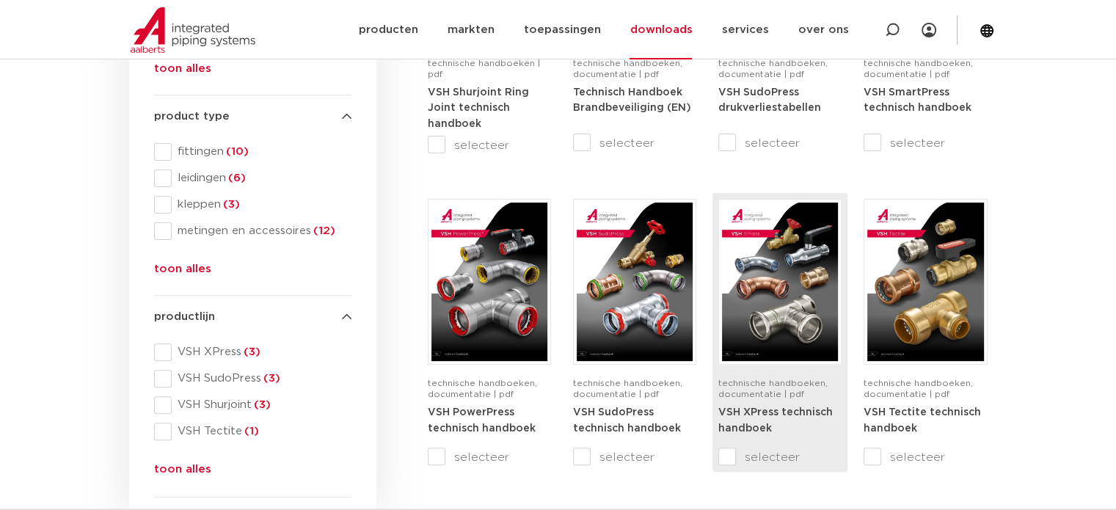
click at [818, 305] on img at bounding box center [780, 282] width 116 height 159
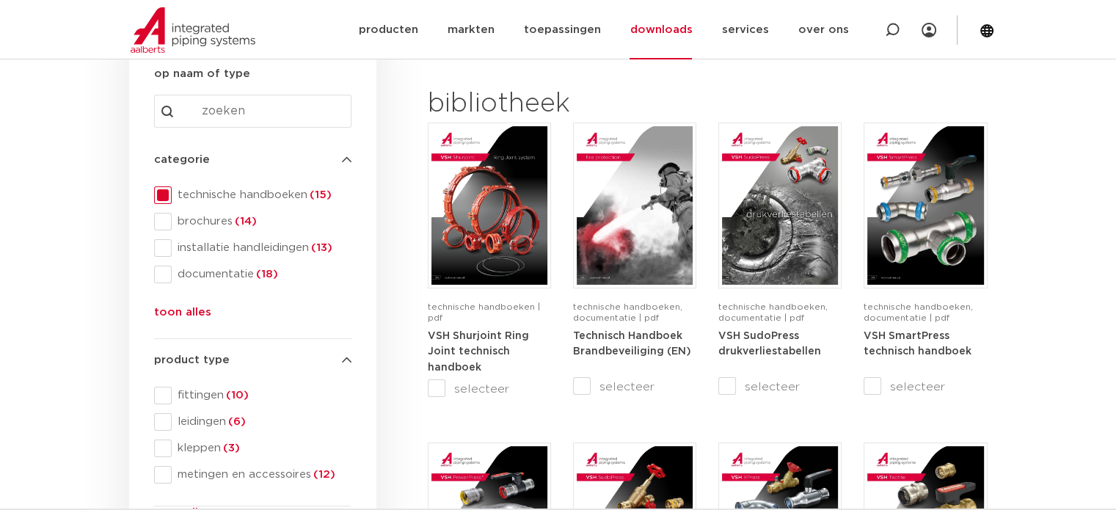
scroll to position [73, 0]
